Goal: Subscribe to service/newsletter

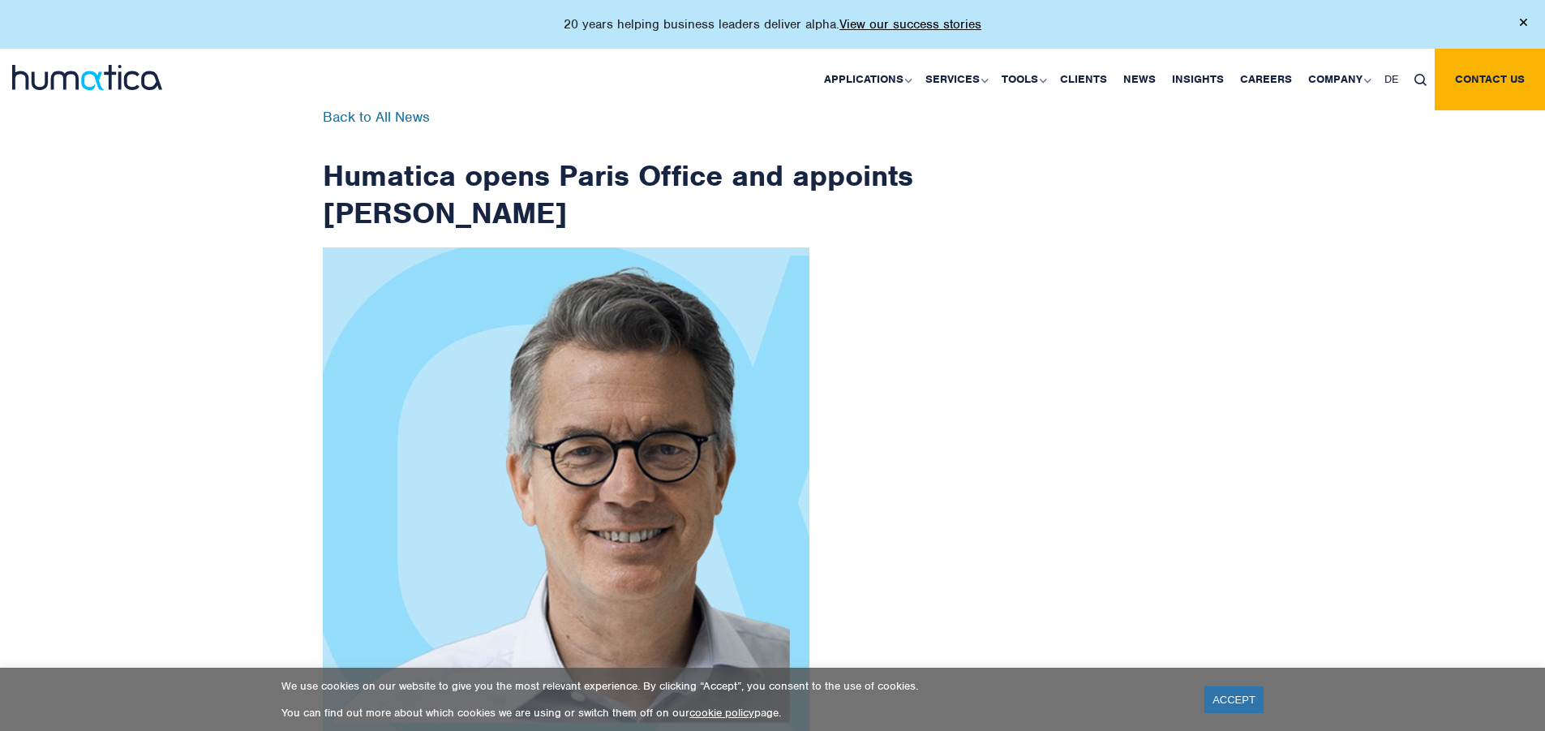
scroll to position [2587, 0]
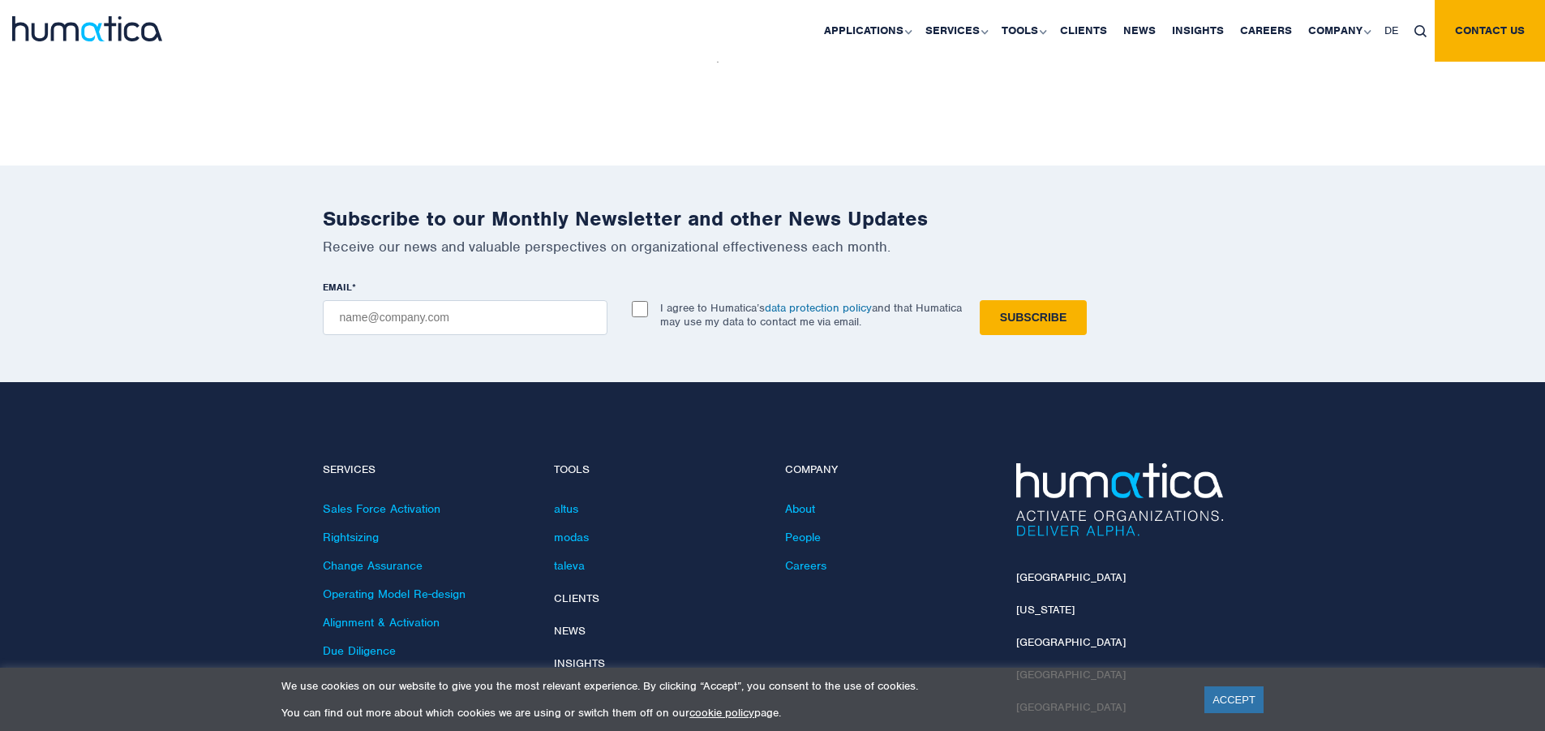
checkbox input "true"
type input "[EMAIL_ADDRESS][DOMAIN_NAME]"
click at [980, 300] on input "Subscribe" at bounding box center [1033, 317] width 107 height 35
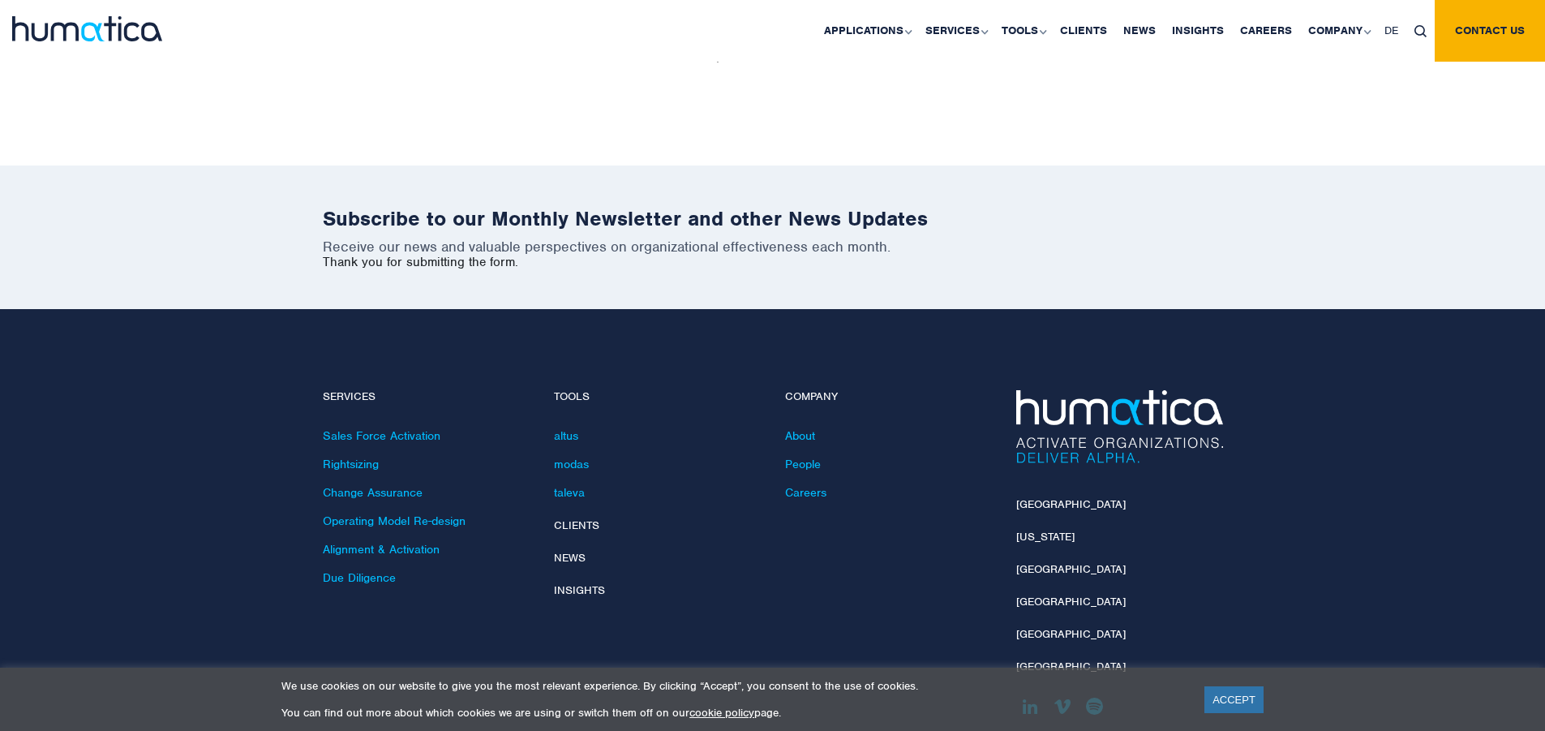
scroll to position [2514, 0]
